Goal: Information Seeking & Learning: Check status

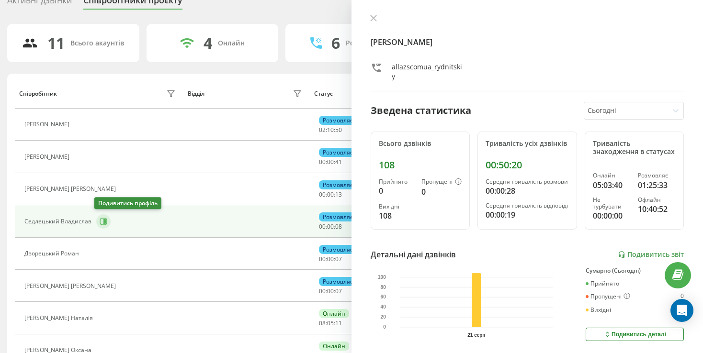
click at [101, 219] on icon at bounding box center [104, 222] width 8 height 8
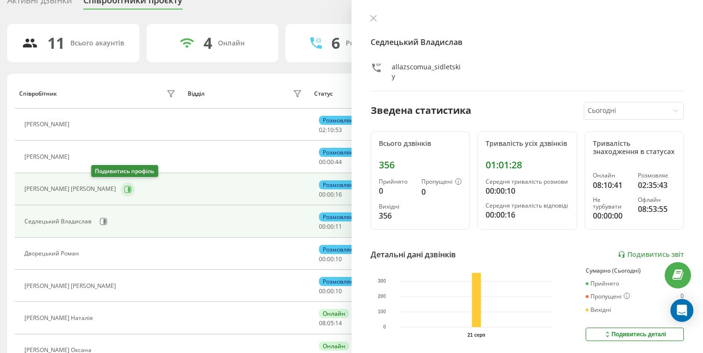
click at [121, 188] on button at bounding box center [128, 189] width 14 height 14
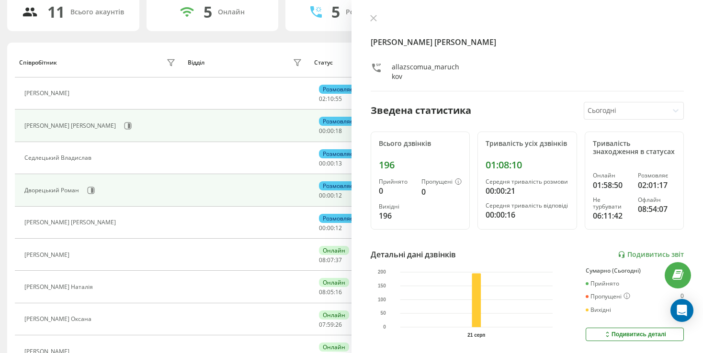
scroll to position [91, 0]
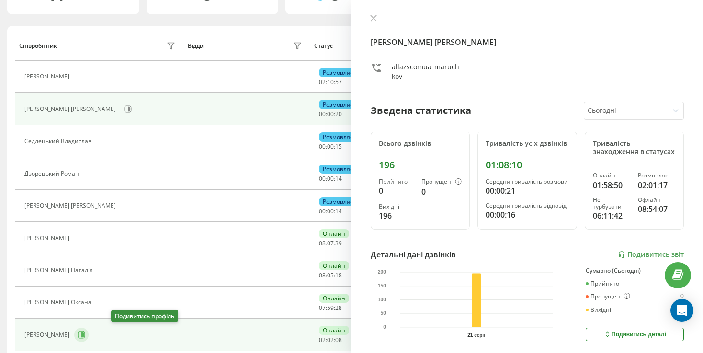
click at [85, 331] on icon at bounding box center [82, 335] width 8 height 8
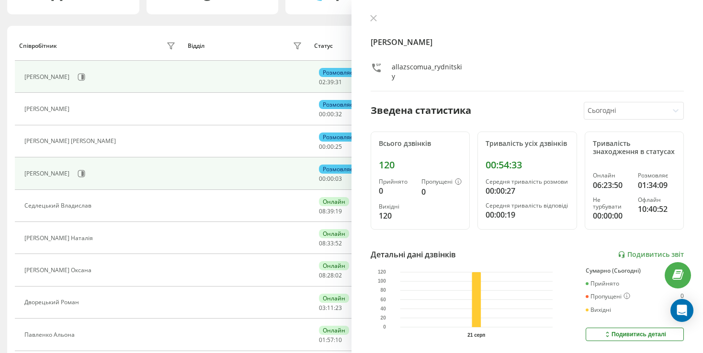
click at [76, 69] on div "[PERSON_NAME]" at bounding box center [101, 77] width 154 height 16
click at [78, 73] on icon at bounding box center [82, 77] width 8 height 8
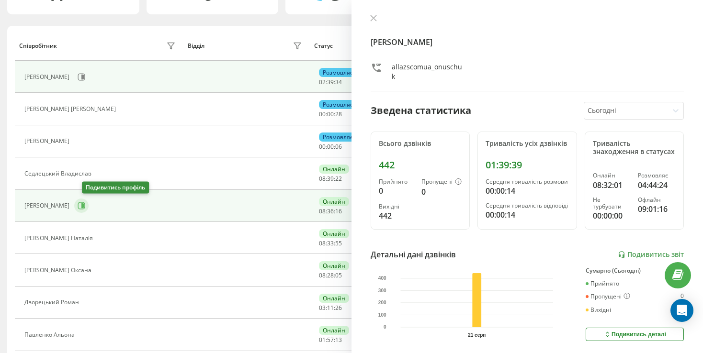
click at [85, 207] on icon at bounding box center [82, 206] width 8 height 8
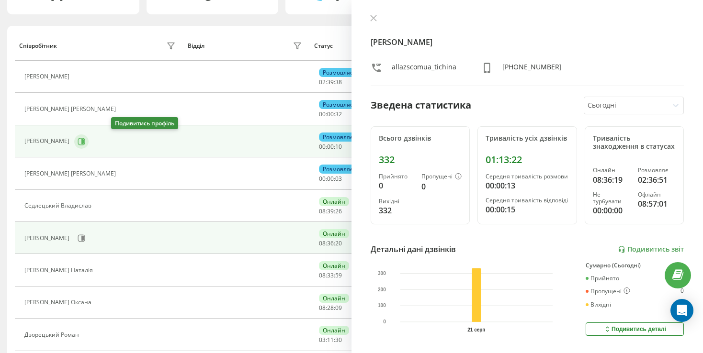
click at [85, 140] on icon at bounding box center [82, 142] width 8 height 8
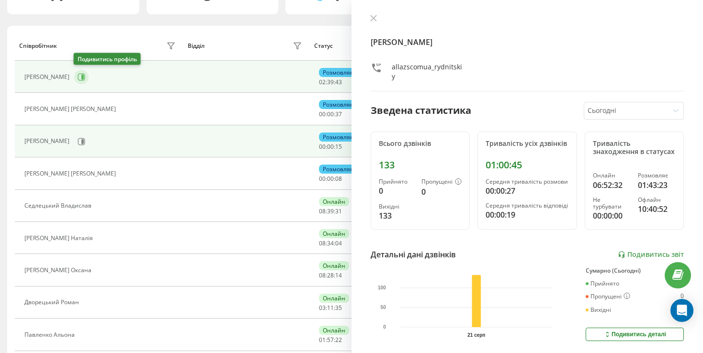
click at [78, 75] on icon at bounding box center [82, 77] width 8 height 8
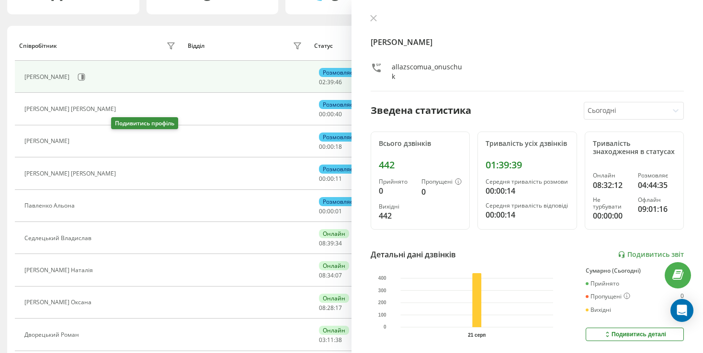
click at [86, 136] on button at bounding box center [79, 142] width 11 height 13
